Goal: Task Accomplishment & Management: Manage account settings

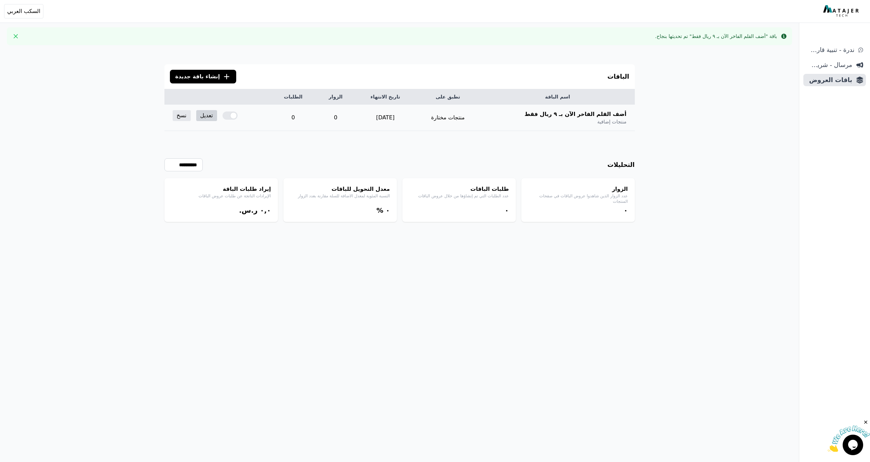
click at [210, 113] on link "تعديل" at bounding box center [206, 115] width 21 height 11
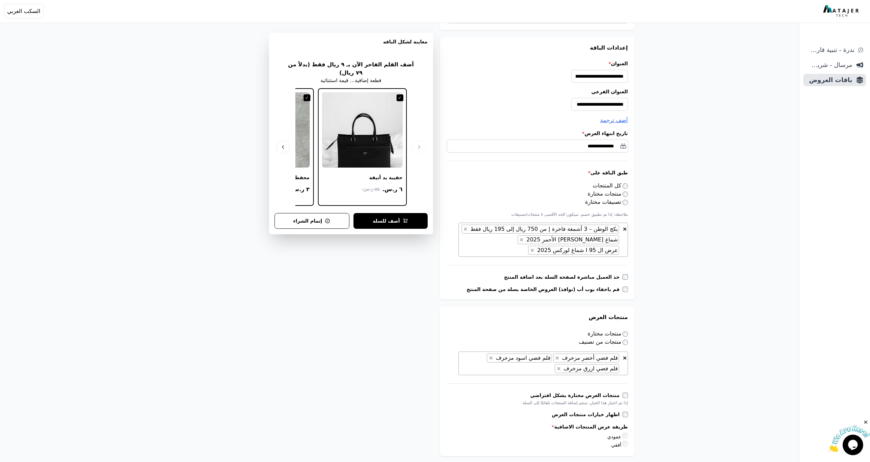
scroll to position [68, 0]
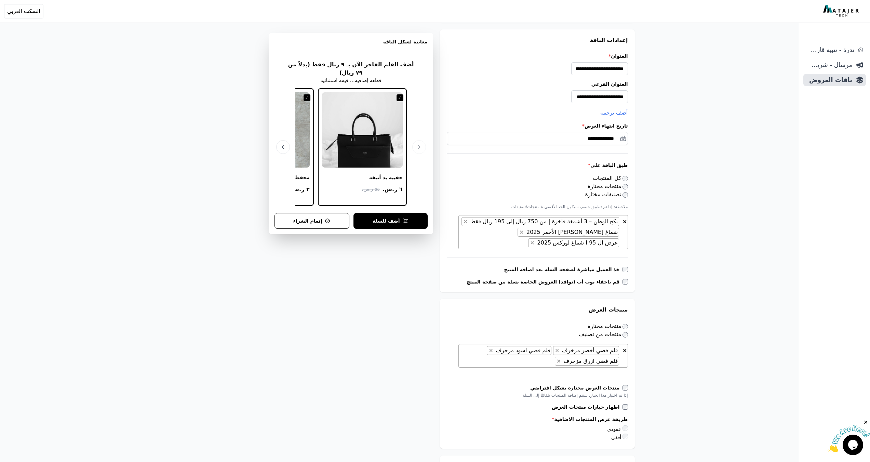
click at [529, 247] on span "× × بكج الوطن – 3 أشمغة فاخرة | من 750 ريال إلى 195 ريال فقط × شماغ [PERSON_NAM…" at bounding box center [544, 232] width 170 height 34
click at [578, 258] on li "يرجى إدخال 2 حرف أو أكثر" at bounding box center [543, 255] width 169 height 12
click at [583, 254] on li "يرجى إدخال 2 حرف أو أكثر" at bounding box center [543, 255] width 169 height 12
drag, startPoint x: 567, startPoint y: 254, endPoint x: 554, endPoint y: 253, distance: 13.0
click at [566, 254] on li "يرجى إدخال 2 حرف أو أكثر" at bounding box center [543, 255] width 169 height 12
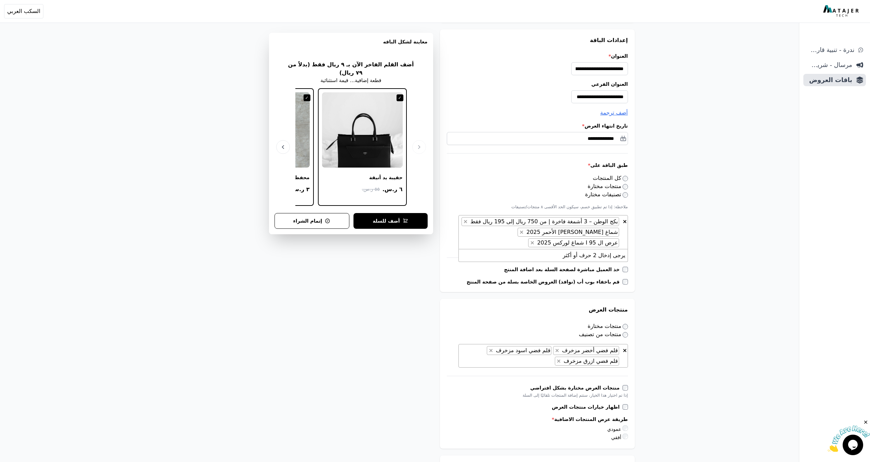
click at [519, 244] on span "× × بكج الوطن – 3 أشمغة فاخرة | من 750 ريال إلى 195 ريال فقط × شماغ [PERSON_NAM…" at bounding box center [544, 232] width 170 height 34
type textarea "*"
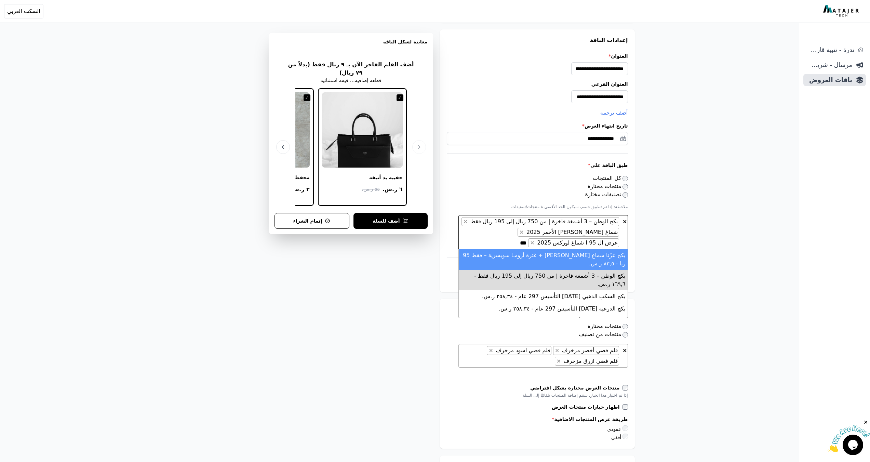
type textarea "***"
click at [573, 265] on li "بكج عزّنا شماغ [PERSON_NAME] + غترة أرومـا سويسرية – فقط 95 ريا - ٨۳,٥ ر.س." at bounding box center [543, 259] width 169 height 21
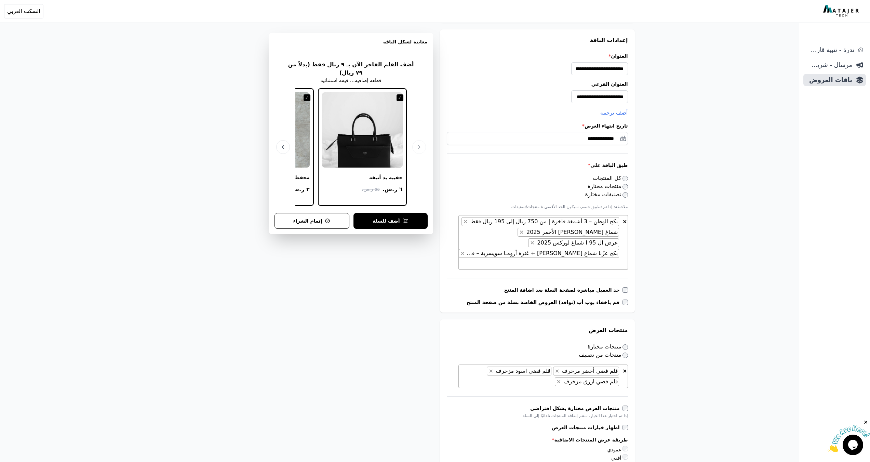
drag, startPoint x: 695, startPoint y: 275, endPoint x: 686, endPoint y: 280, distance: 10.7
click at [695, 276] on div "**********" at bounding box center [399, 400] width 799 height 936
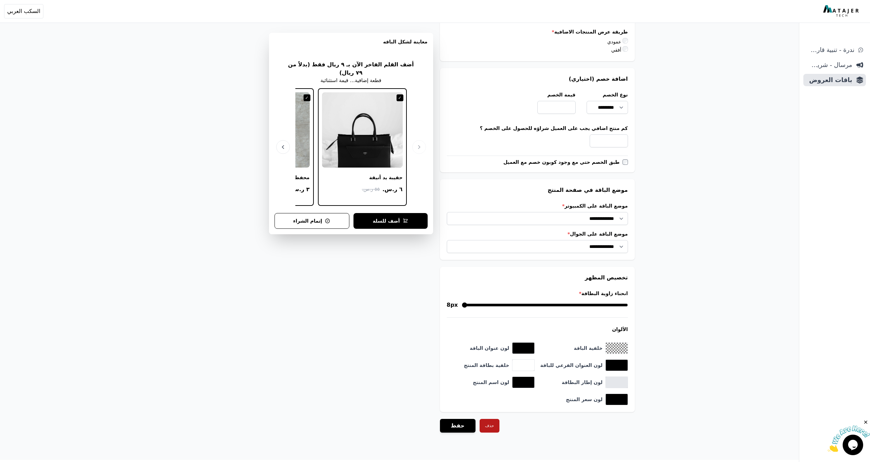
scroll to position [488, 0]
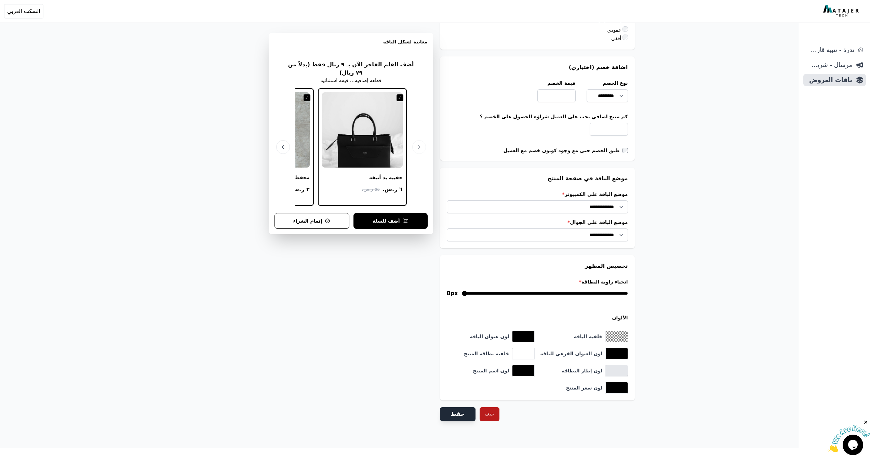
click at [453, 414] on button "حفظ" at bounding box center [458, 414] width 36 height 14
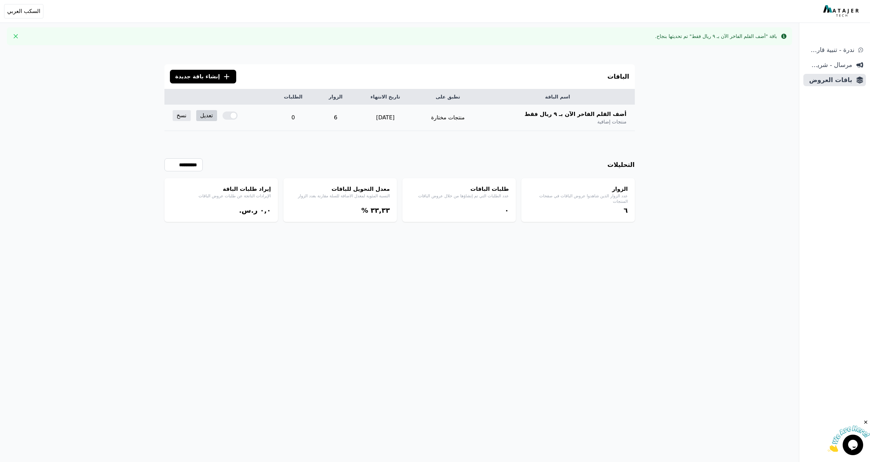
click at [212, 117] on link "تعديل" at bounding box center [206, 115] width 21 height 11
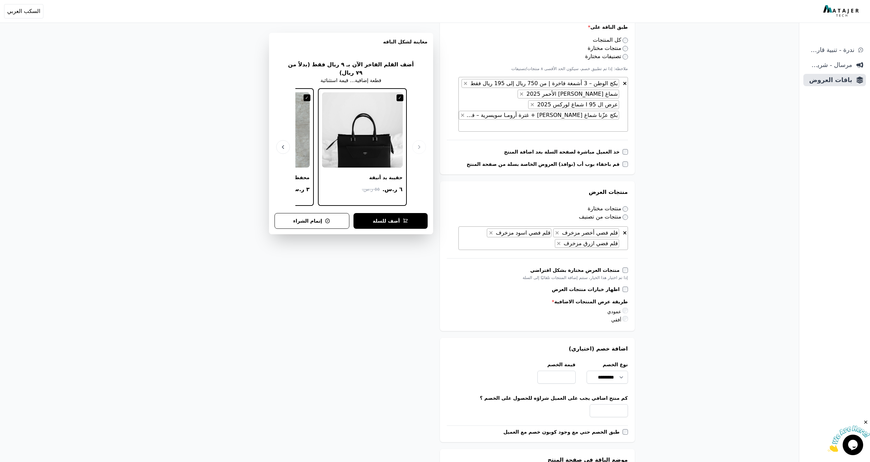
scroll to position [204, 0]
